Goal: Transaction & Acquisition: Obtain resource

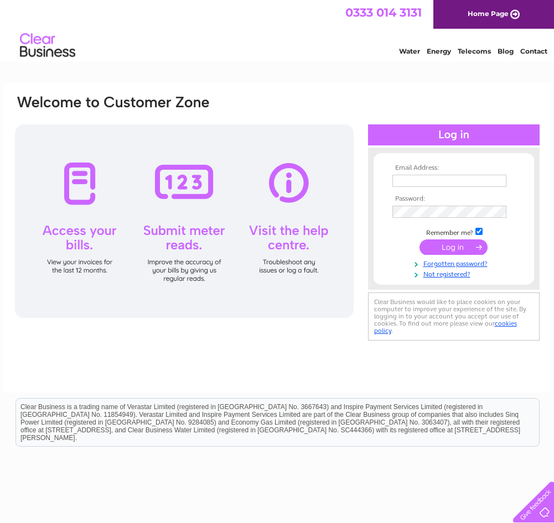
type input "[PERSON_NAME][EMAIL_ADDRESS][PERSON_NAME][DOMAIN_NAME]"
click at [449, 248] on input "submit" at bounding box center [453, 247] width 68 height 15
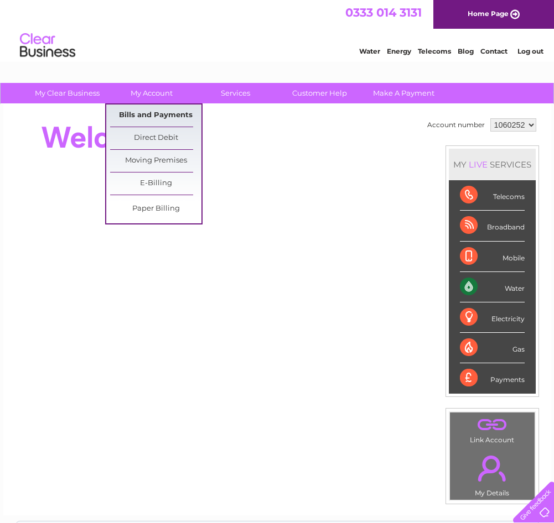
click at [158, 115] on link "Bills and Payments" at bounding box center [155, 116] width 91 height 22
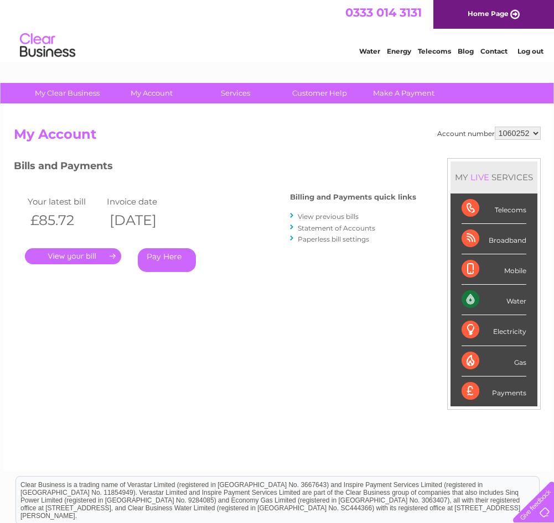
click at [84, 256] on link "." at bounding box center [73, 256] width 96 height 16
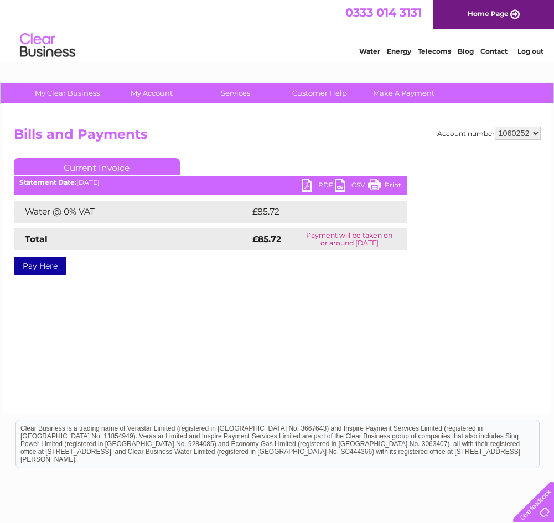
click at [305, 185] on link "PDF" at bounding box center [318, 187] width 33 height 16
